Goal: Information Seeking & Learning: Learn about a topic

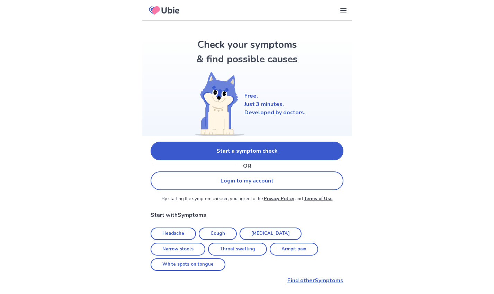
click at [238, 144] on link "Start a symptom check" at bounding box center [247, 151] width 193 height 19
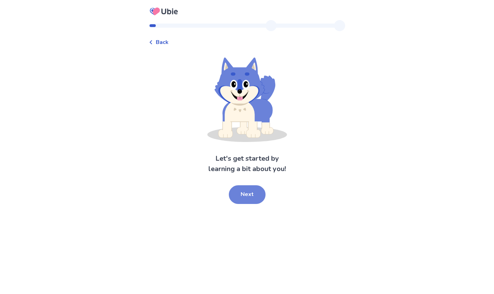
click at [243, 204] on button "Next" at bounding box center [247, 194] width 37 height 19
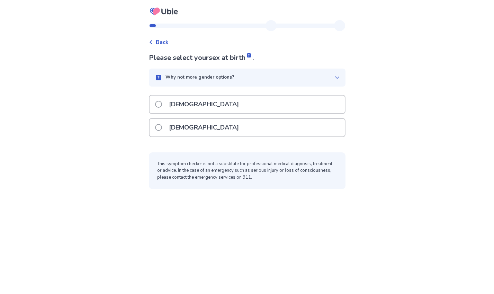
click at [155, 108] on span at bounding box center [158, 104] width 7 height 7
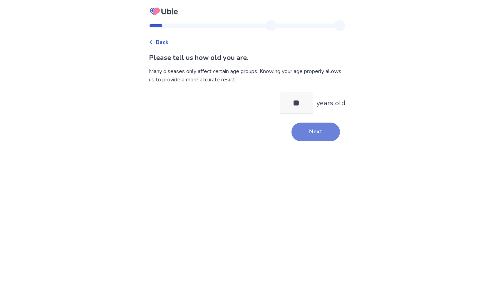
type input "**"
click at [340, 141] on button "Next" at bounding box center [316, 132] width 48 height 19
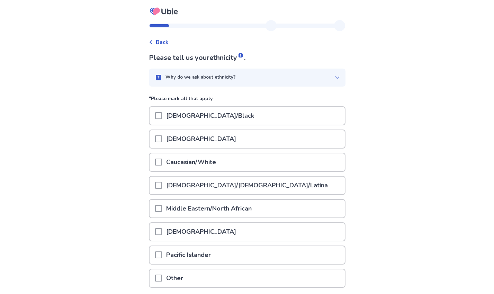
click at [155, 171] on div at bounding box center [158, 162] width 7 height 18
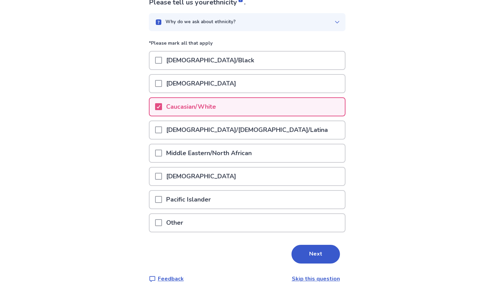
scroll to position [179, 0]
click at [340, 245] on button "Next" at bounding box center [316, 254] width 48 height 19
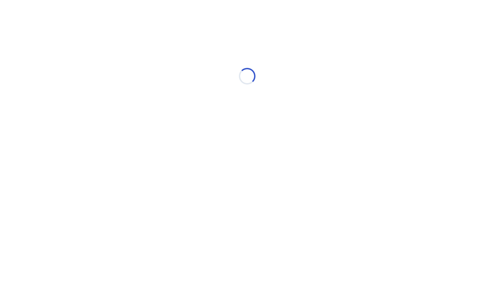
scroll to position [0, 0]
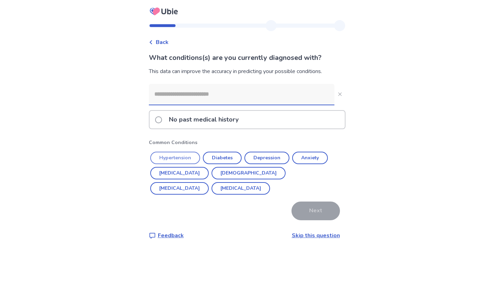
click at [152, 164] on button "Hypertension" at bounding box center [175, 158] width 50 height 12
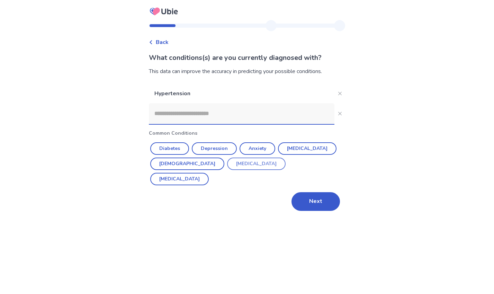
click at [227, 170] on button "Erectile Dysfunction" at bounding box center [256, 164] width 59 height 12
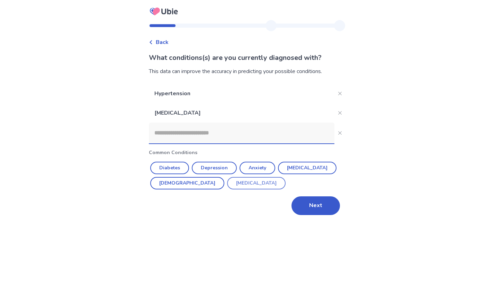
click at [227, 189] on button "Benign Prostatic Hyperplasia" at bounding box center [256, 183] width 59 height 12
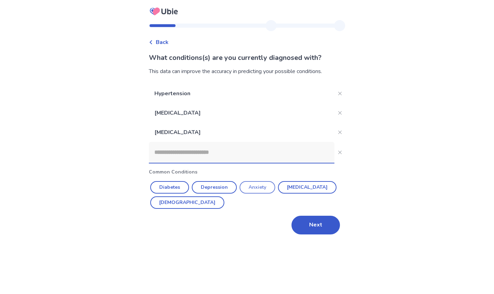
click at [253, 194] on button "Anxiety" at bounding box center [258, 187] width 36 height 12
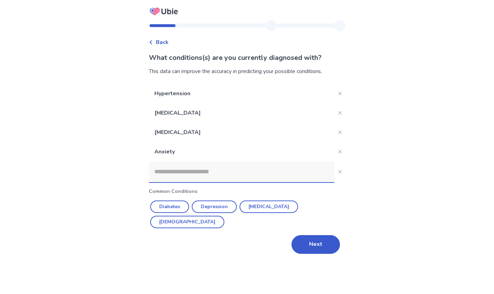
scroll to position [25, 0]
click at [214, 213] on button "Depression" at bounding box center [214, 206] width 45 height 12
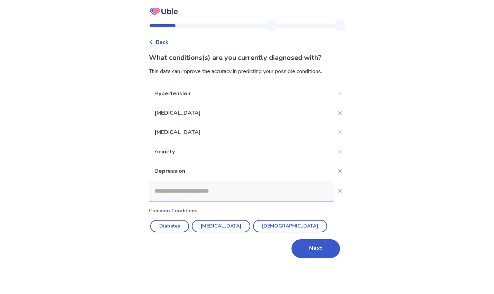
scroll to position [62, 0]
click at [340, 258] on button "Next" at bounding box center [316, 248] width 48 height 19
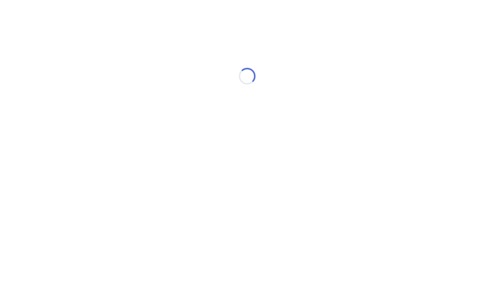
scroll to position [0, 0]
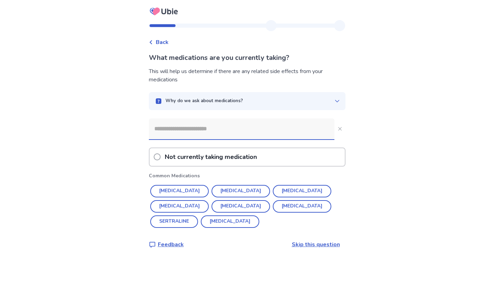
scroll to position [19, 0]
click at [209, 213] on button "LISINOPRIL" at bounding box center [179, 206] width 59 height 12
type input "**********"
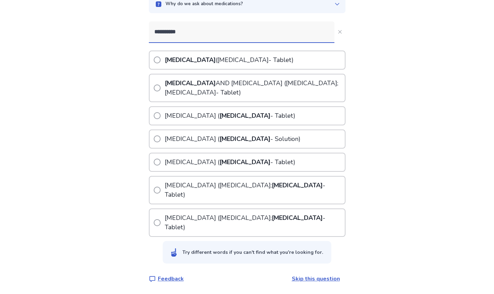
scroll to position [174, 0]
click at [154, 226] on span at bounding box center [157, 222] width 7 height 7
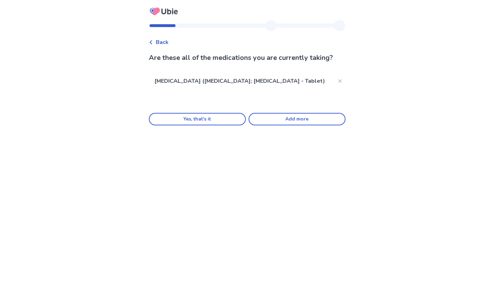
scroll to position [0, 0]
click at [302, 125] on button "Add more" at bounding box center [297, 119] width 97 height 12
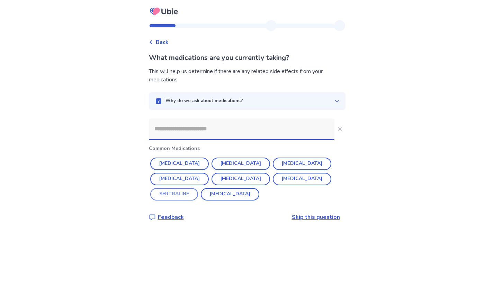
click at [198, 200] on button "SERTRALINE" at bounding box center [174, 194] width 48 height 12
type input "**********"
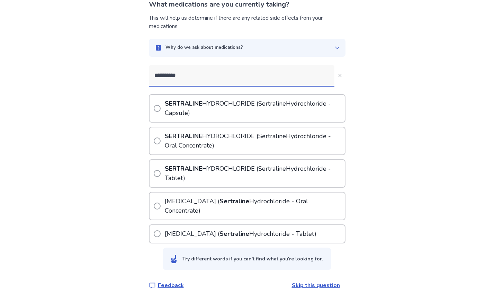
scroll to position [53, 0]
click at [154, 177] on span at bounding box center [157, 173] width 7 height 7
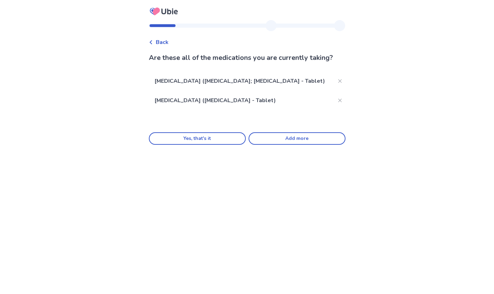
scroll to position [0, 0]
click at [309, 145] on button "Add more" at bounding box center [297, 138] width 97 height 12
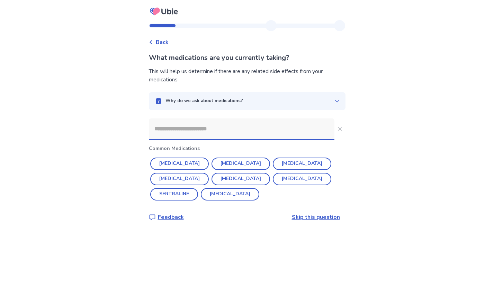
click at [289, 139] on input at bounding box center [242, 128] width 186 height 21
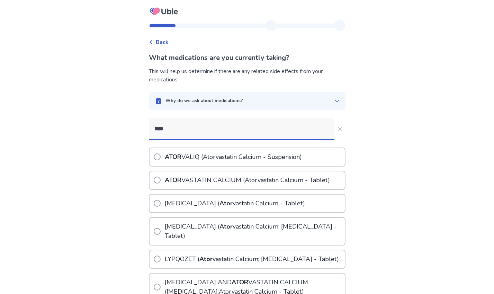
type input "****"
click at [154, 184] on span at bounding box center [157, 180] width 7 height 7
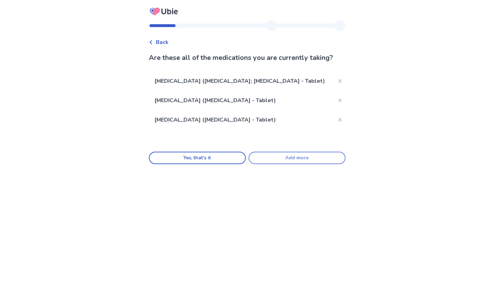
click at [311, 164] on button "Add more" at bounding box center [297, 158] width 97 height 12
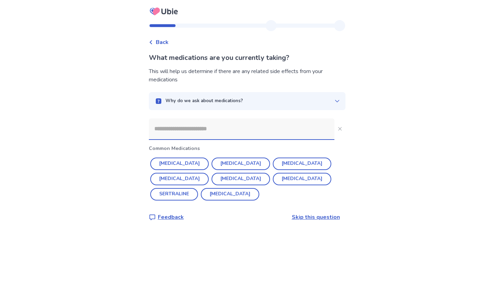
click at [215, 139] on input at bounding box center [242, 128] width 186 height 21
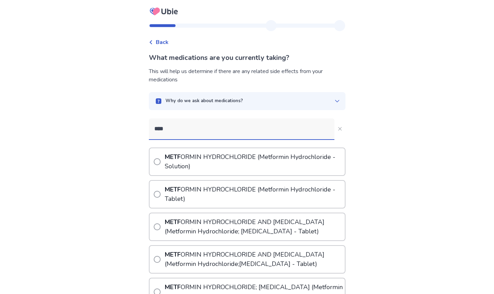
type input "****"
click at [154, 198] on span at bounding box center [157, 194] width 7 height 7
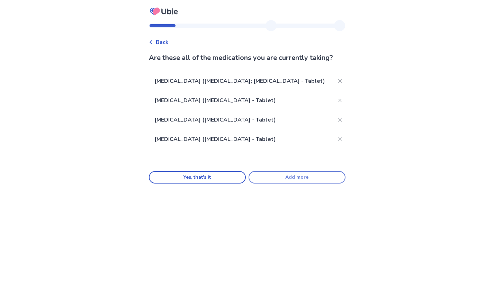
click at [309, 184] on button "Add more" at bounding box center [297, 177] width 97 height 12
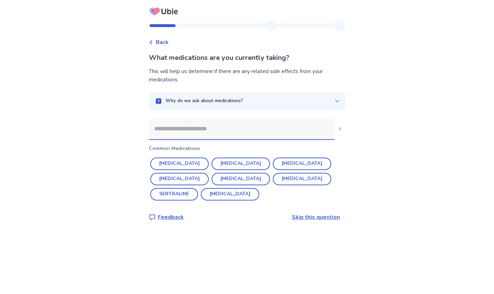
click at [171, 139] on input at bounding box center [242, 128] width 186 height 21
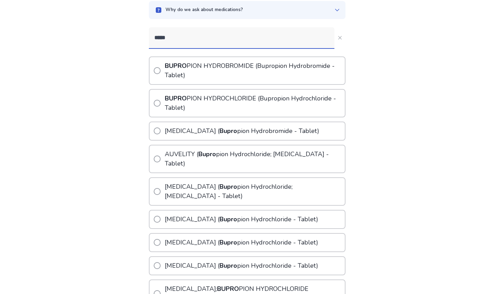
scroll to position [93, 0]
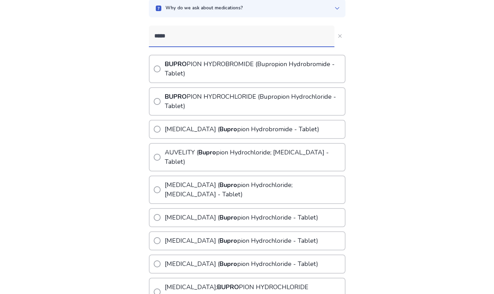
type input "*****"
click at [154, 72] on span at bounding box center [157, 68] width 7 height 7
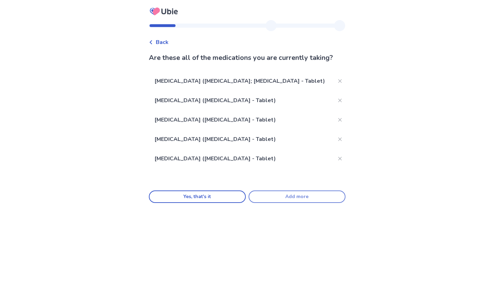
click at [309, 203] on button "Add more" at bounding box center [297, 196] width 97 height 12
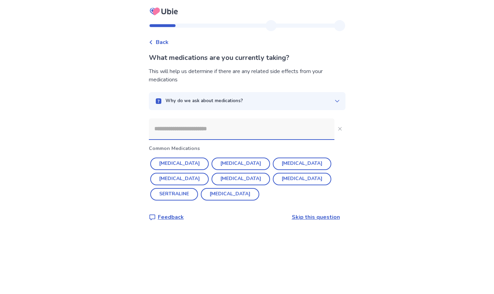
scroll to position [0, 0]
click at [149, 139] on input at bounding box center [242, 128] width 186 height 21
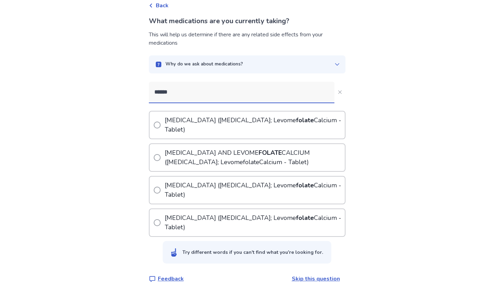
scroll to position [129, 0]
type input "******"
click at [154, 122] on span at bounding box center [157, 125] width 7 height 7
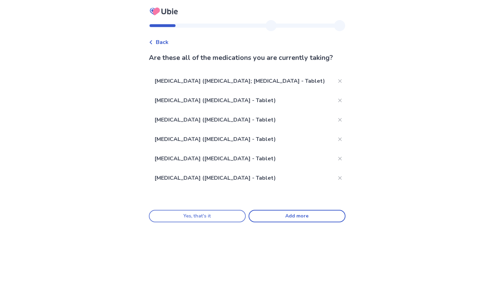
click at [180, 222] on button "Yes, that's it" at bounding box center [197, 216] width 97 height 12
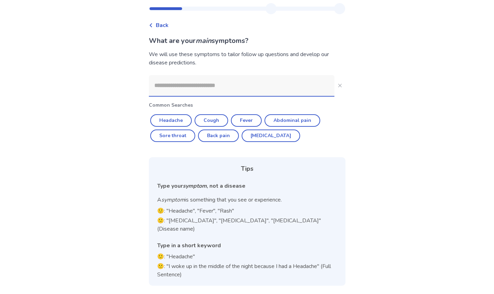
scroll to position [34, 0]
click at [149, 96] on input at bounding box center [242, 85] width 186 height 21
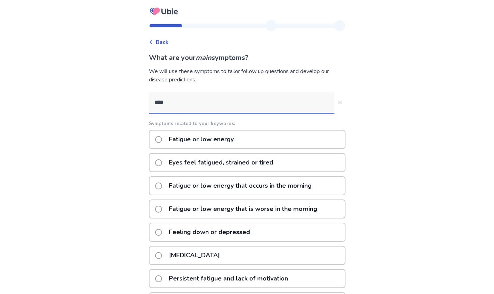
type input "****"
click at [155, 166] on span at bounding box center [158, 162] width 7 height 7
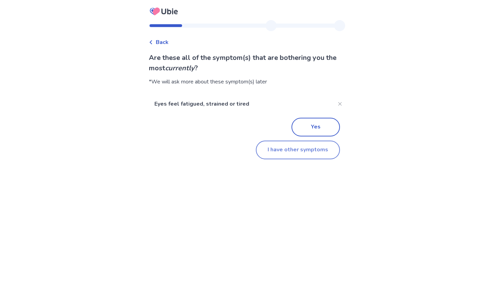
click at [315, 159] on button "I have other symptoms" at bounding box center [298, 150] width 84 height 19
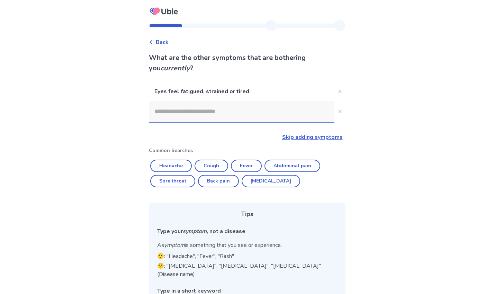
click at [198, 122] on input at bounding box center [242, 111] width 186 height 21
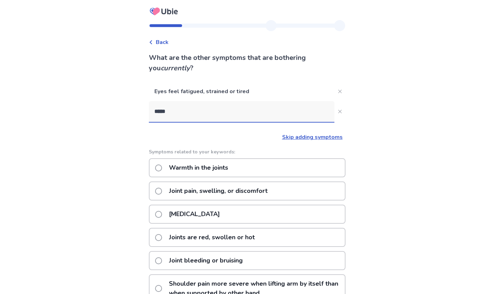
type input "*****"
click at [155, 195] on span at bounding box center [158, 191] width 7 height 7
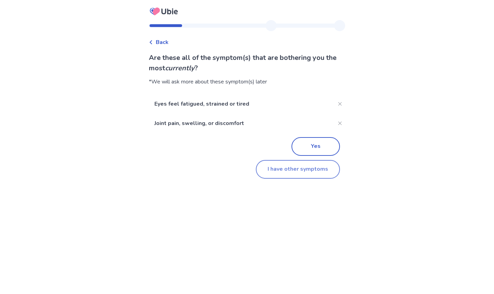
click at [292, 179] on button "I have other symptoms" at bounding box center [298, 169] width 84 height 19
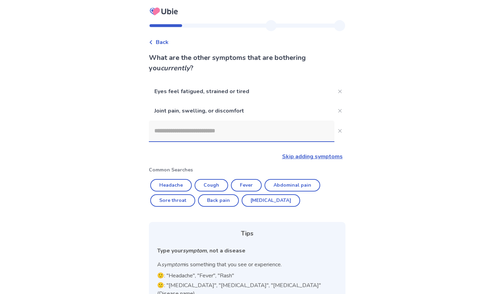
click at [157, 141] on input at bounding box center [242, 130] width 186 height 21
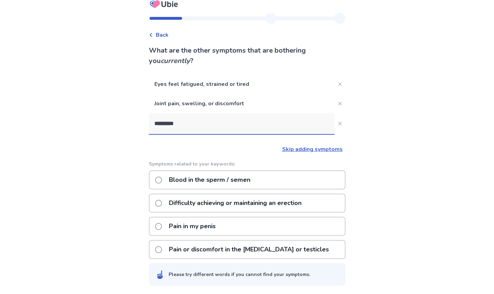
scroll to position [99, 0]
type input "*********"
click at [155, 194] on label "Difficulty achieving or maintaining an erection" at bounding box center [230, 203] width 151 height 18
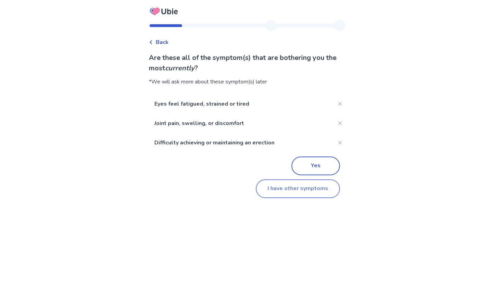
click at [295, 198] on button "I have other symptoms" at bounding box center [298, 188] width 84 height 19
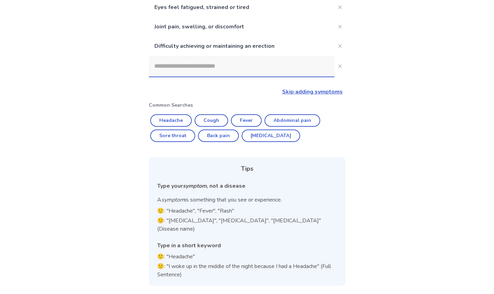
click at [151, 77] on input at bounding box center [242, 66] width 186 height 21
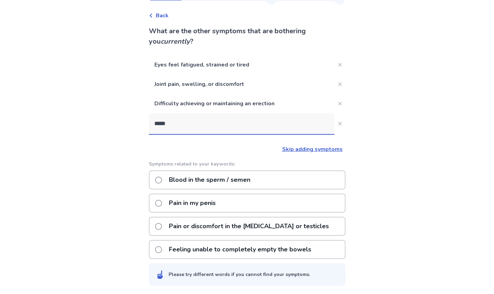
scroll to position [141, 0]
click at [149, 113] on input "*****" at bounding box center [242, 123] width 186 height 21
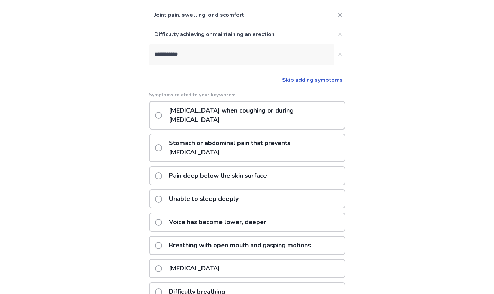
scroll to position [83, 0]
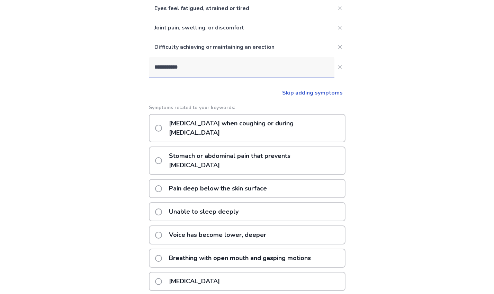
click at [149, 78] on input "**********" at bounding box center [242, 67] width 186 height 21
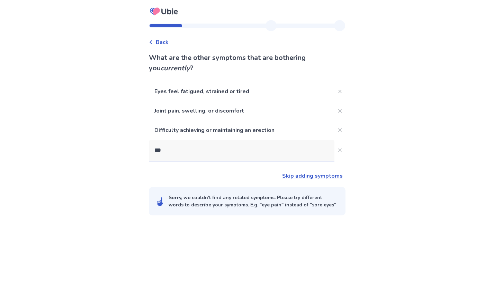
scroll to position [0, 0]
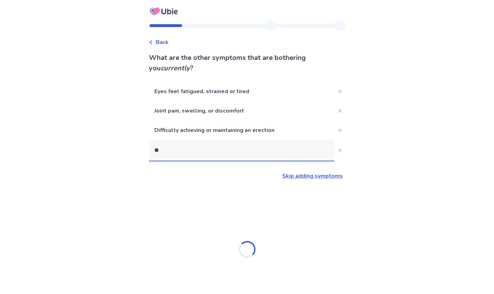
type input "*"
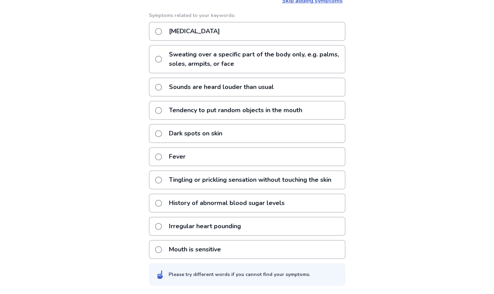
scroll to position [176, 0]
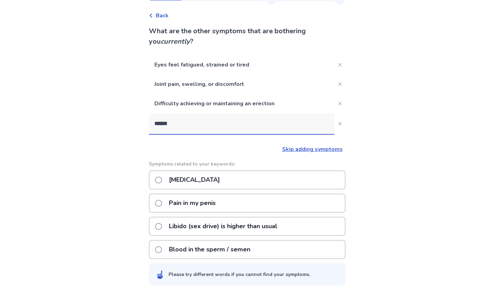
scroll to position [141, 0]
type input "******"
click at [155, 223] on span at bounding box center [158, 226] width 7 height 7
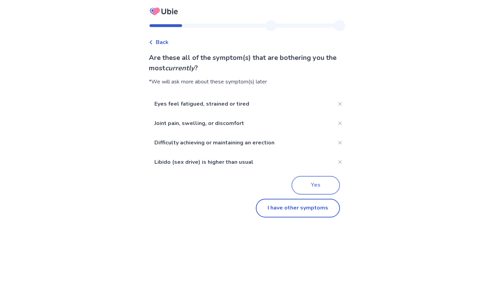
click at [340, 195] on button "Yes" at bounding box center [316, 185] width 48 height 19
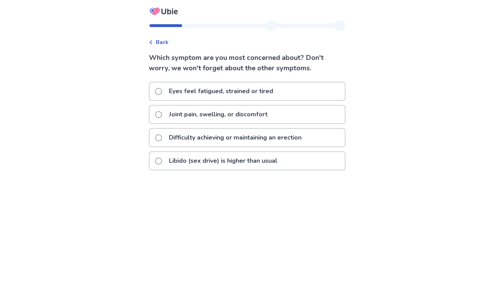
click at [155, 141] on span at bounding box center [158, 137] width 7 height 7
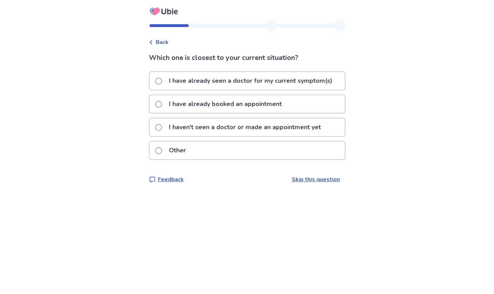
click at [155, 131] on span at bounding box center [158, 127] width 7 height 7
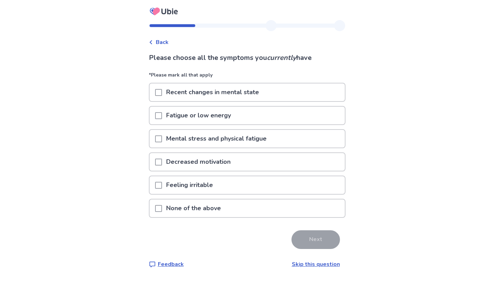
scroll to position [20, 0]
click at [155, 119] on span at bounding box center [158, 115] width 7 height 7
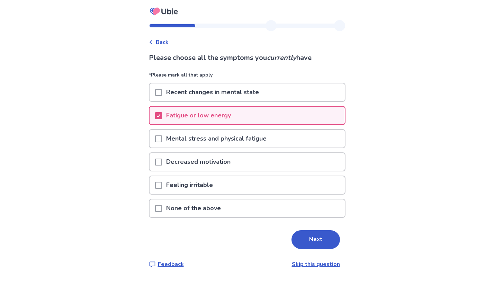
click at [155, 142] on span at bounding box center [158, 138] width 7 height 7
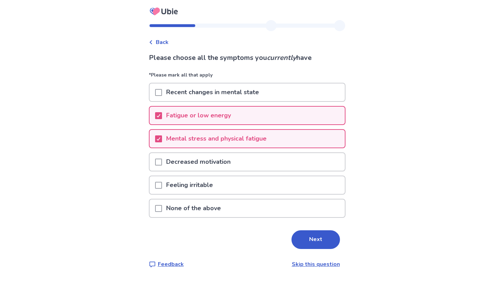
click at [155, 166] on span at bounding box center [158, 162] width 7 height 7
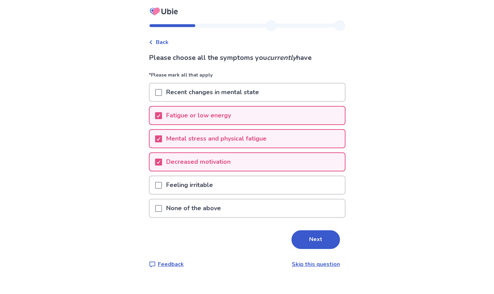
click at [155, 189] on span at bounding box center [158, 185] width 7 height 7
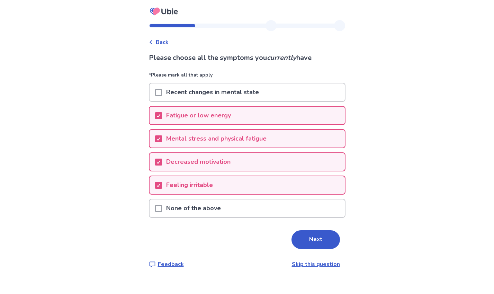
scroll to position [80, 0]
click at [340, 242] on button "Next" at bounding box center [316, 239] width 48 height 19
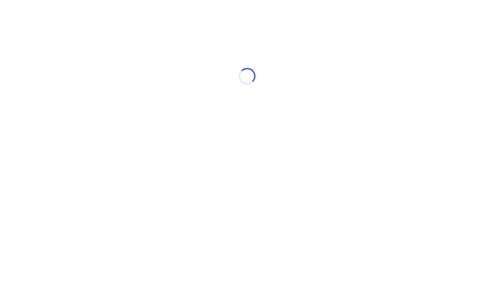
scroll to position [0, 0]
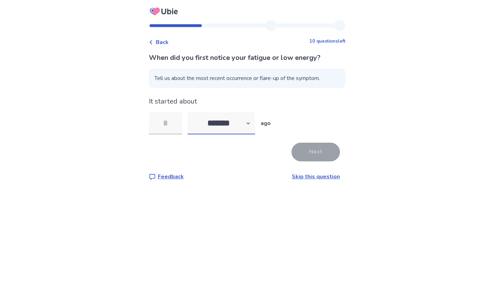
click at [214, 134] on select "******* ****** ******* ******** *******" at bounding box center [222, 123] width 68 height 22
select select "*"
click at [188, 134] on select "******* ****** ******* ******** *******" at bounding box center [222, 123] width 68 height 22
click at [149, 134] on input "tel" at bounding box center [165, 123] width 33 height 22
type input "*"
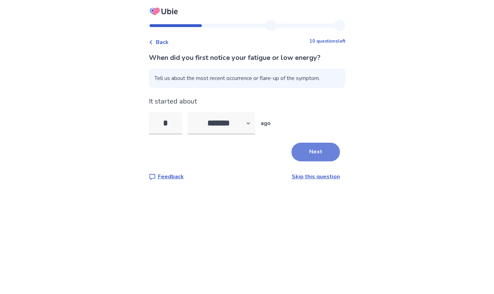
click at [340, 161] on button "Next" at bounding box center [316, 152] width 48 height 19
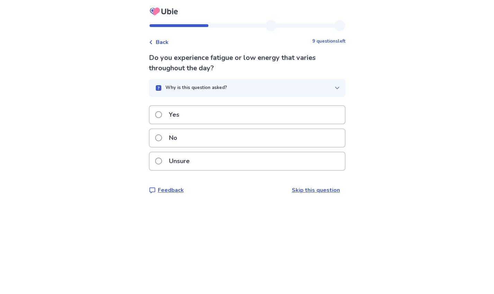
click at [155, 118] on span at bounding box center [158, 114] width 7 height 7
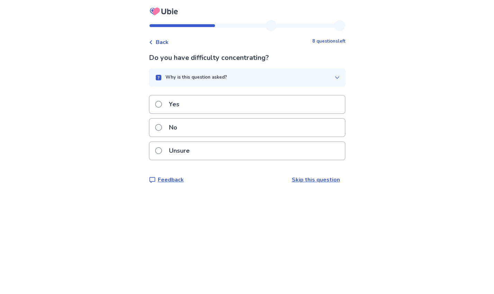
click at [155, 108] on span at bounding box center [158, 104] width 7 height 7
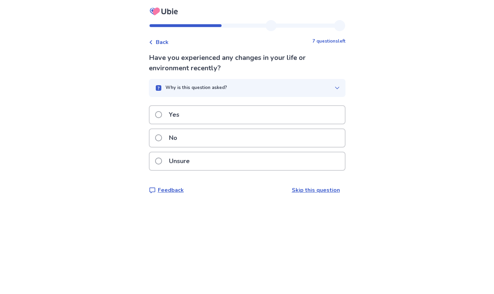
click at [155, 141] on span at bounding box center [158, 137] width 7 height 7
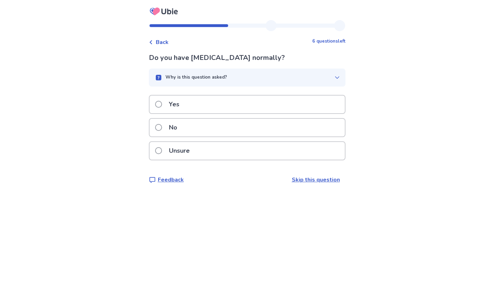
click at [155, 131] on span at bounding box center [158, 127] width 7 height 7
click at [155, 108] on span at bounding box center [158, 104] width 7 height 7
click at [155, 131] on span at bounding box center [158, 127] width 7 height 7
click at [155, 154] on span at bounding box center [158, 150] width 7 height 7
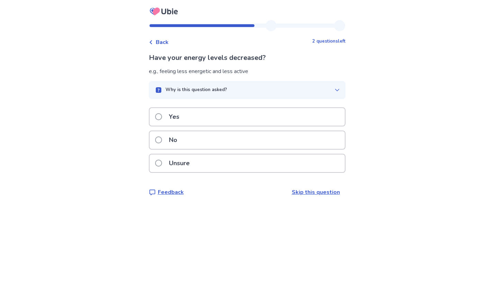
click at [155, 120] on span at bounding box center [158, 116] width 7 height 7
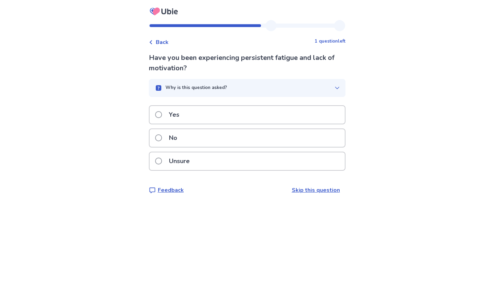
click at [155, 118] on span at bounding box center [158, 114] width 7 height 7
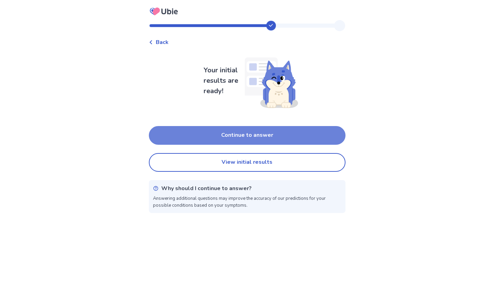
click at [228, 145] on button "Continue to answer" at bounding box center [247, 135] width 197 height 19
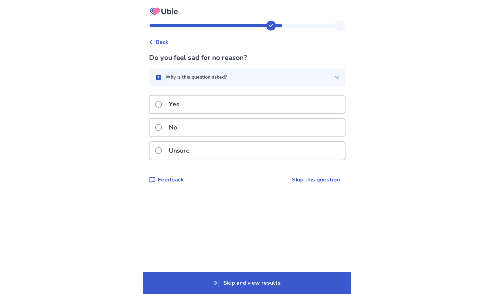
click at [155, 154] on span at bounding box center [158, 150] width 7 height 7
click at [155, 131] on span at bounding box center [158, 127] width 7 height 7
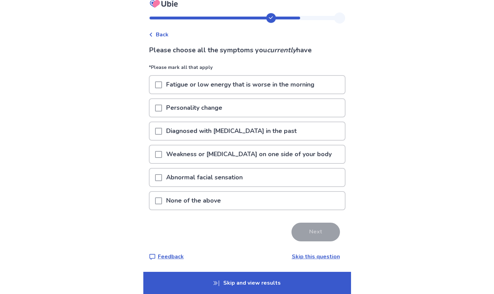
scroll to position [77, 0]
click at [155, 204] on span at bounding box center [158, 200] width 7 height 7
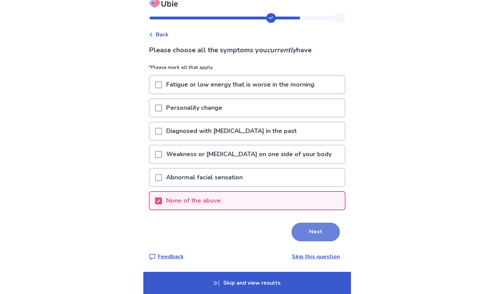
click at [340, 241] on button "Next" at bounding box center [316, 232] width 48 height 19
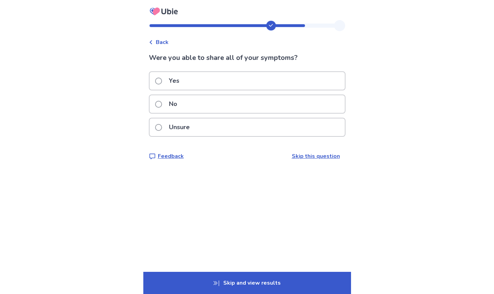
click at [155, 131] on span at bounding box center [158, 127] width 7 height 7
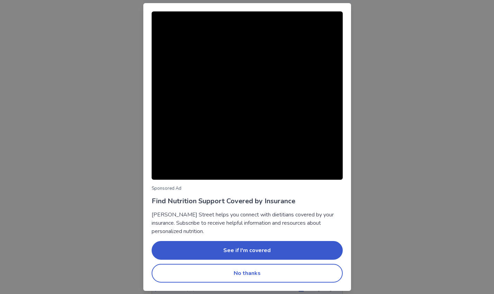
scroll to position [56, 0]
click at [217, 272] on button "No thanks" at bounding box center [247, 273] width 191 height 19
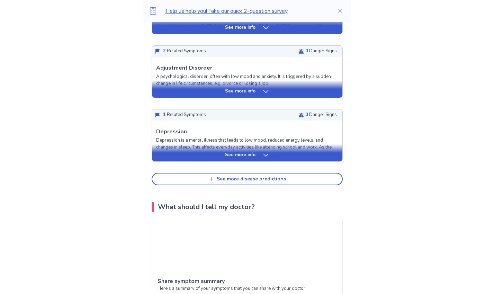
scroll to position [303, 0]
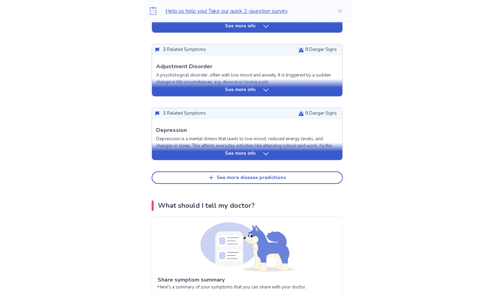
click at [269, 93] on icon at bounding box center [265, 90] width 7 height 7
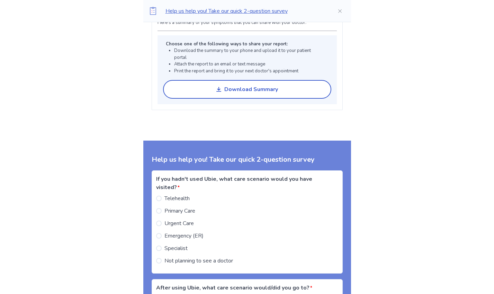
scroll to position [941, 0]
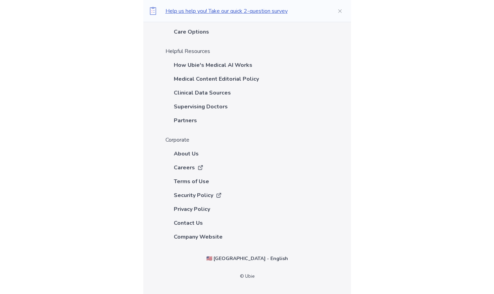
scroll to position [3109, 0]
